Goal: Task Accomplishment & Management: Manage account settings

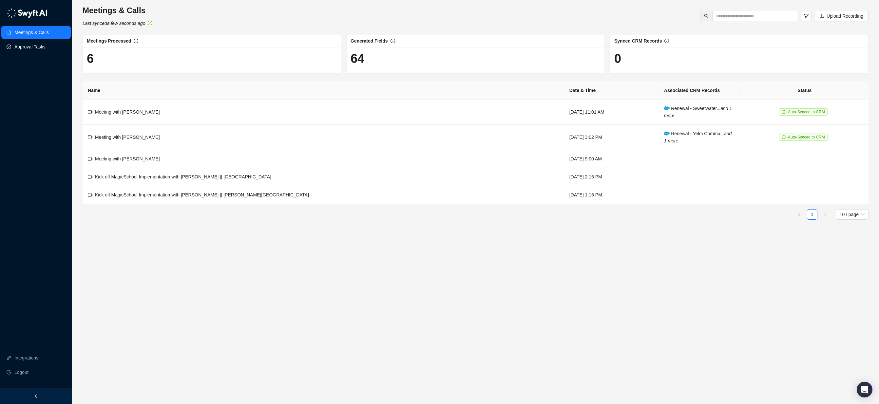
click at [29, 51] on link "Approval Tasks" at bounding box center [29, 46] width 31 height 13
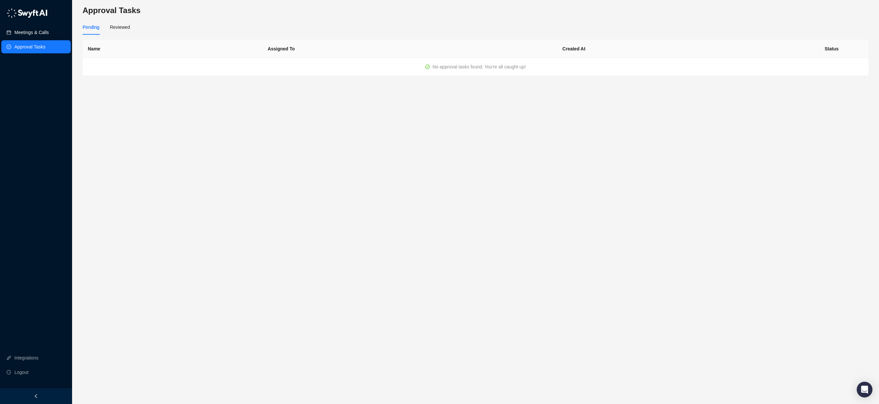
click at [34, 35] on link "Meetings & Calls" at bounding box center [31, 32] width 34 height 13
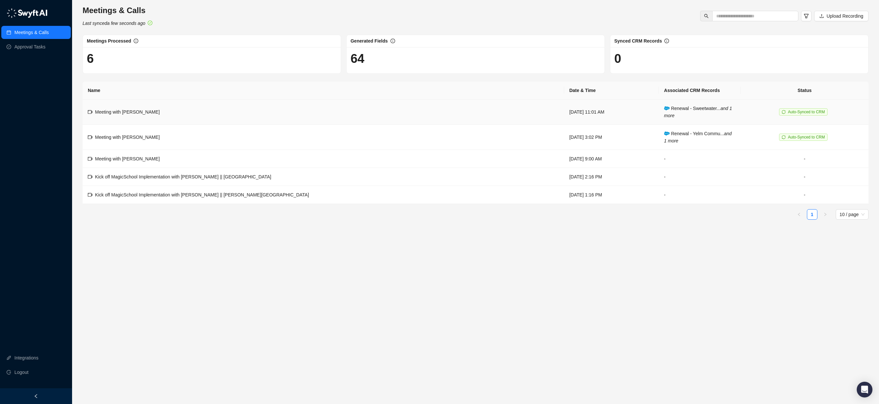
click at [158, 113] on td "Meeting with [PERSON_NAME]" at bounding box center [324, 112] width 482 height 25
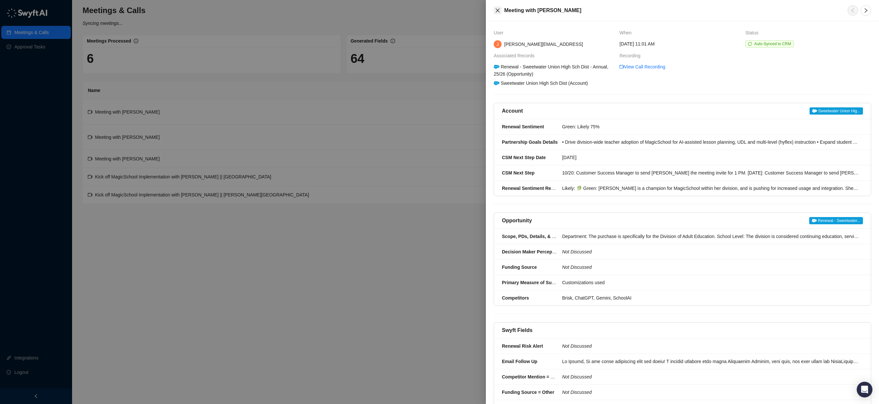
click at [500, 10] on icon "close" at bounding box center [497, 10] width 5 height 5
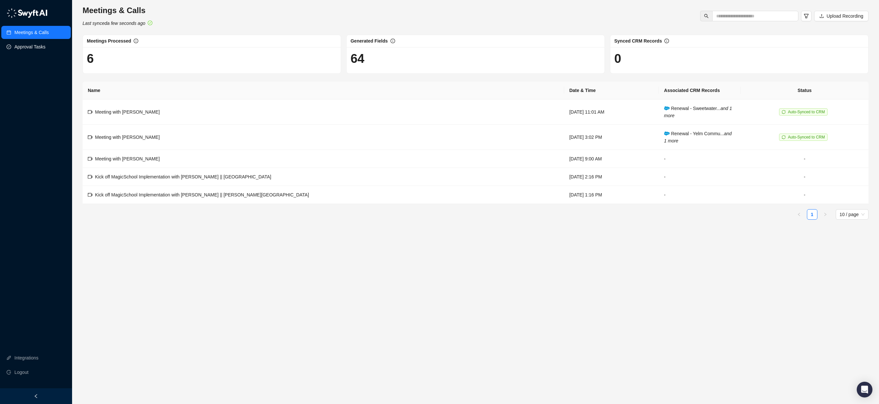
click at [43, 43] on link "Approval Tasks" at bounding box center [29, 46] width 31 height 13
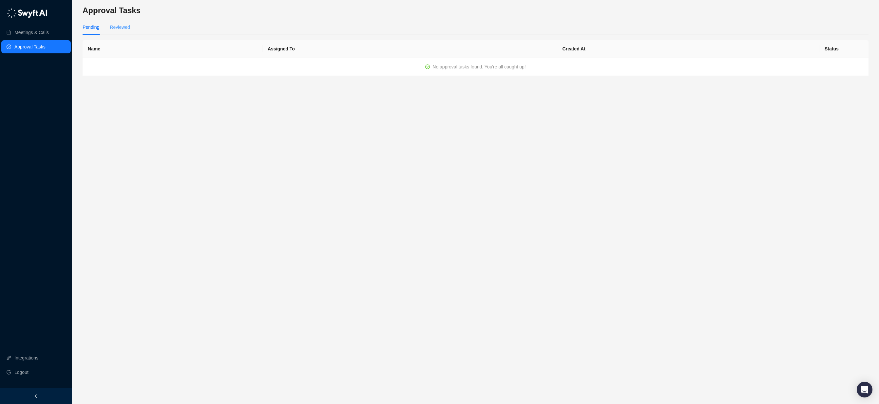
click at [129, 31] on div "Pending Reviewed" at bounding box center [476, 27] width 786 height 15
click at [127, 30] on div "Reviewed" at bounding box center [120, 27] width 20 height 7
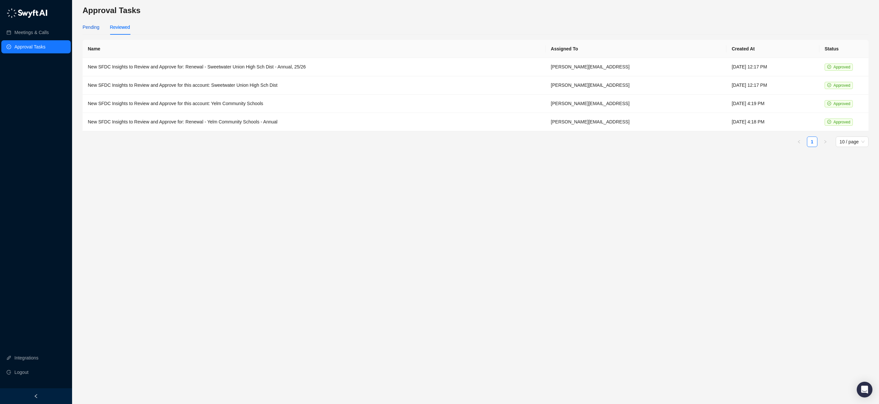
click at [90, 30] on div "Pending" at bounding box center [91, 27] width 17 height 7
